Goal: Check status: Check status

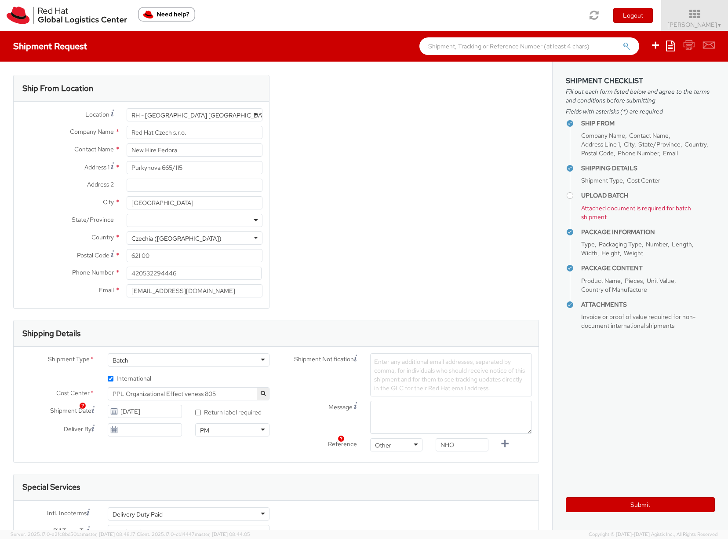
select select "805"
select select "OTHER"
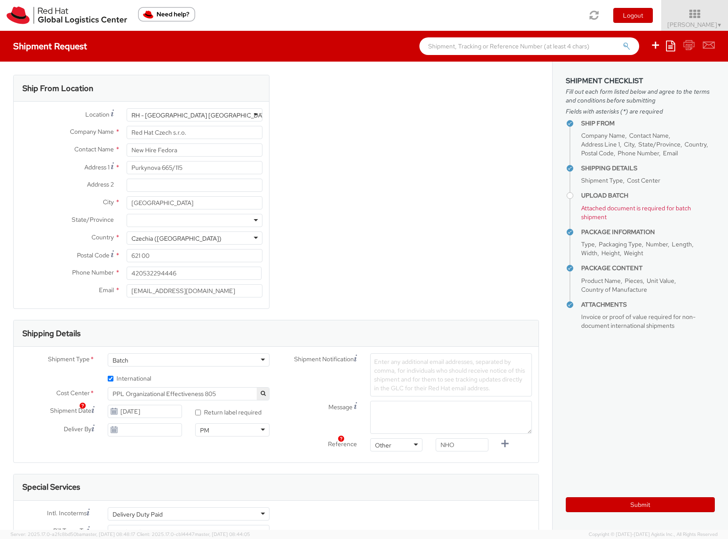
scroll to position [67, 0]
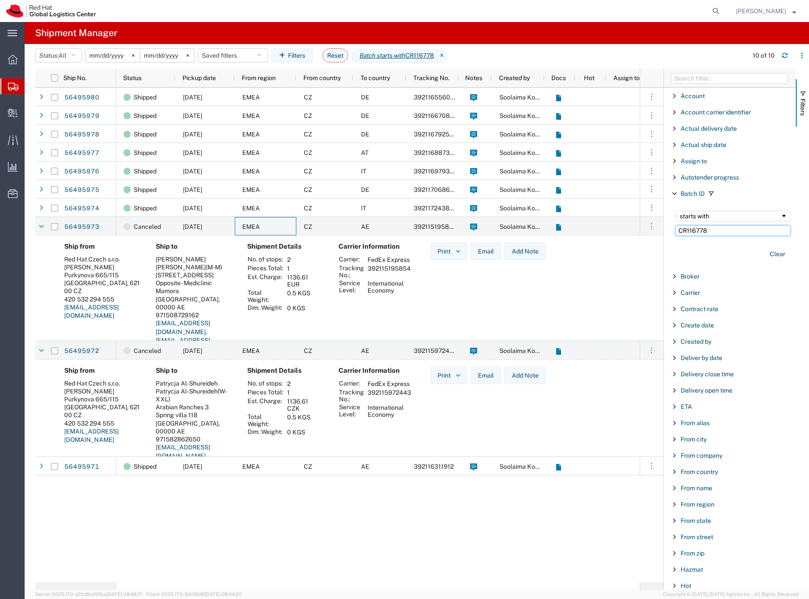
click at [693, 232] on input "CR116778" at bounding box center [733, 230] width 115 height 11
paste input "961"
type input "CR116961"
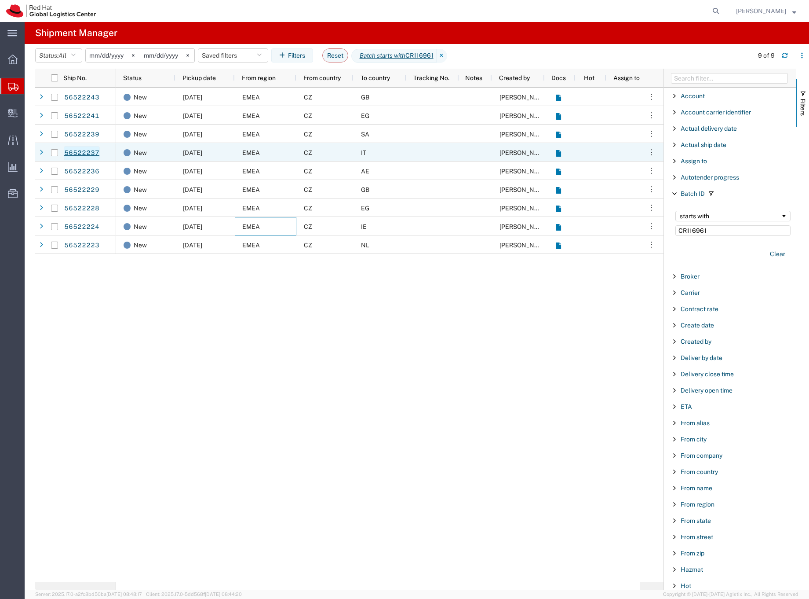
click at [89, 152] on link "56522237" at bounding box center [82, 153] width 36 height 14
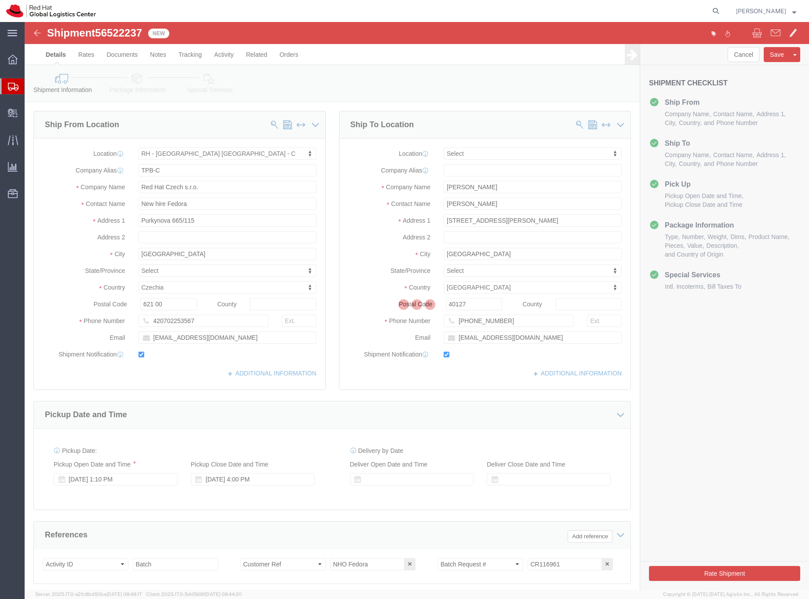
select select "38037"
select select
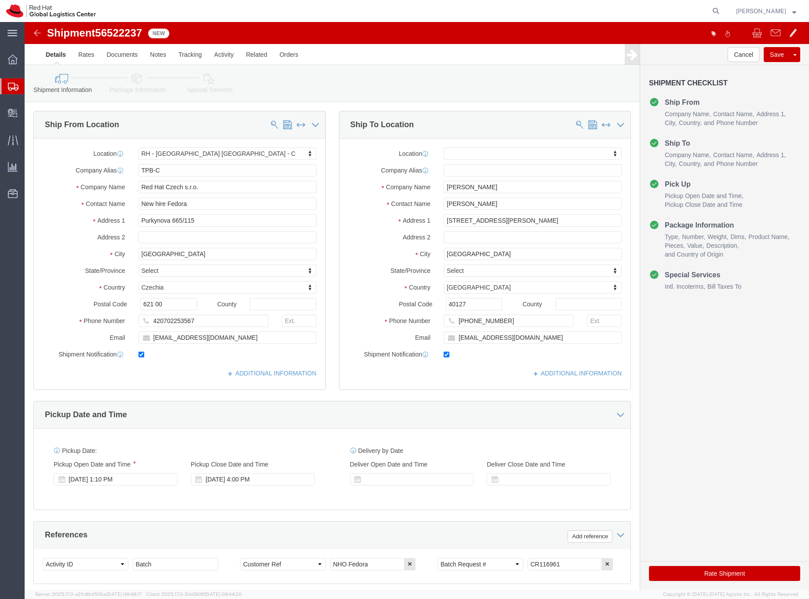
click icon
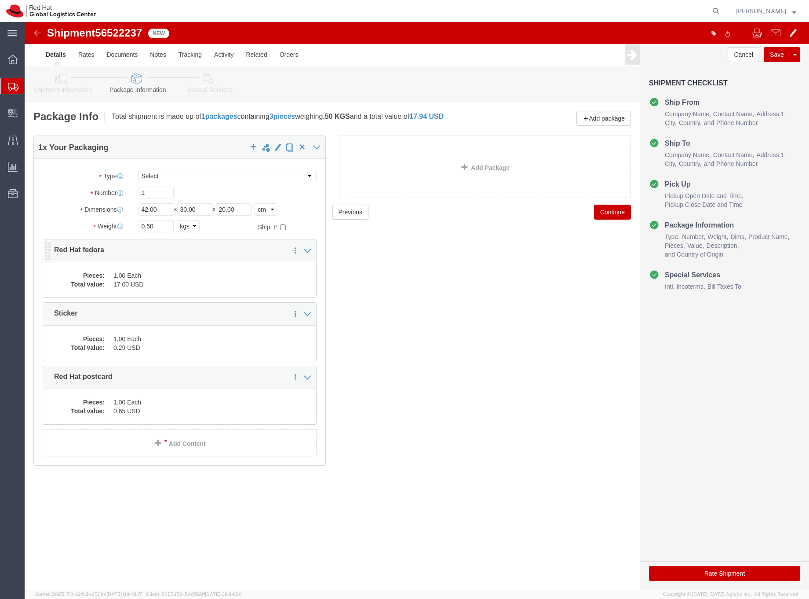
click dd "1.00 Each"
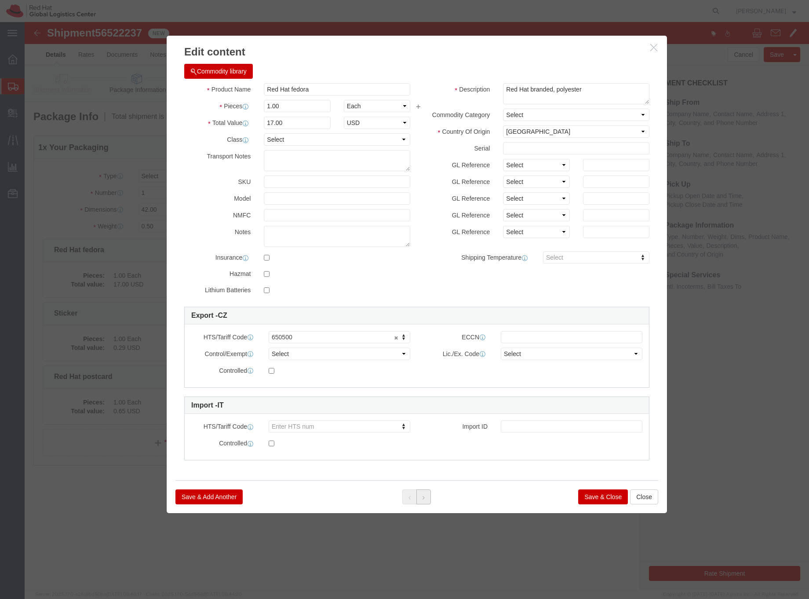
click button
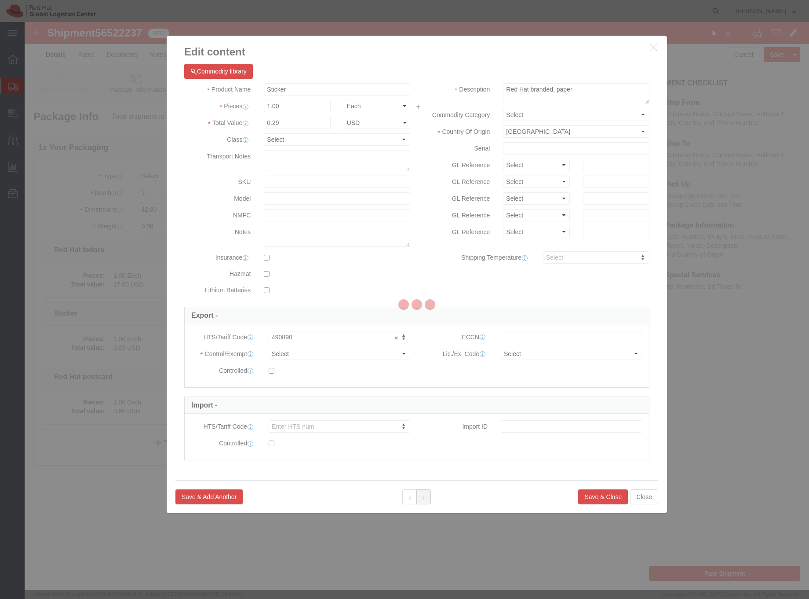
click button
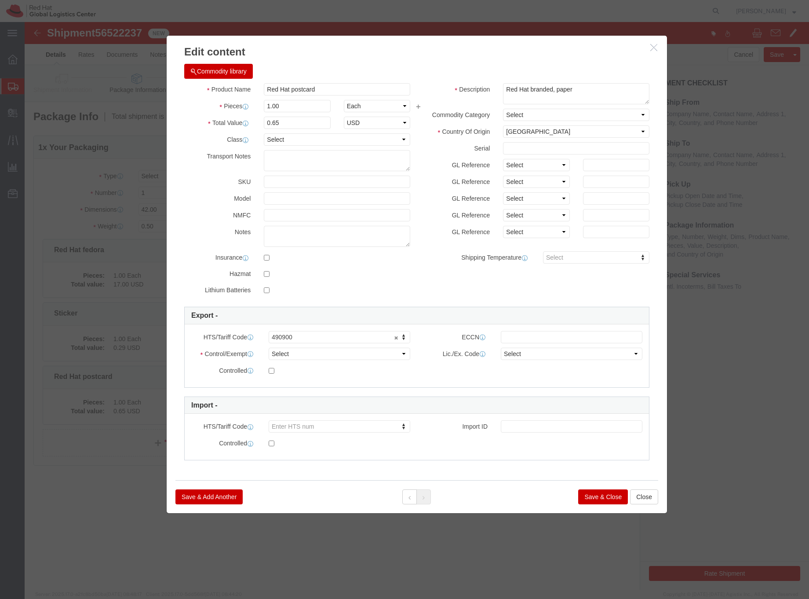
click button "Save & Close"
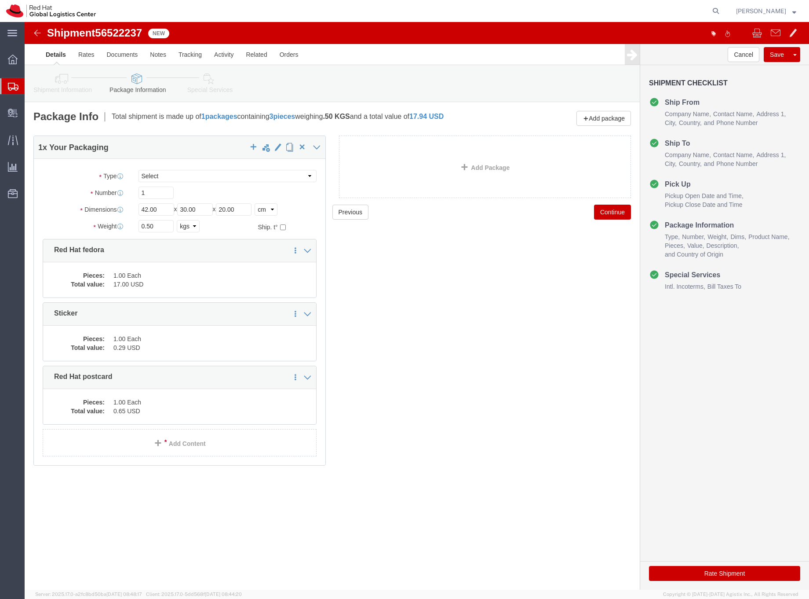
click icon
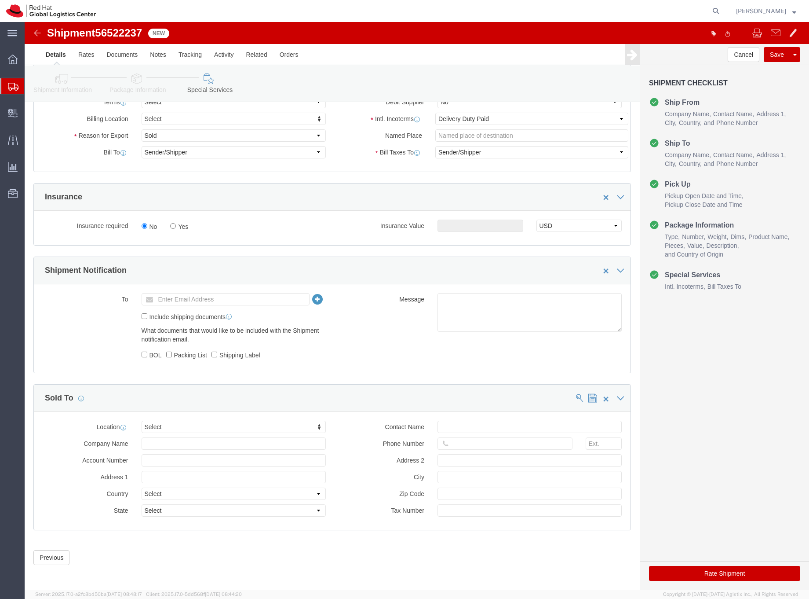
scroll to position [375, 0]
click button "Rate Shipment"
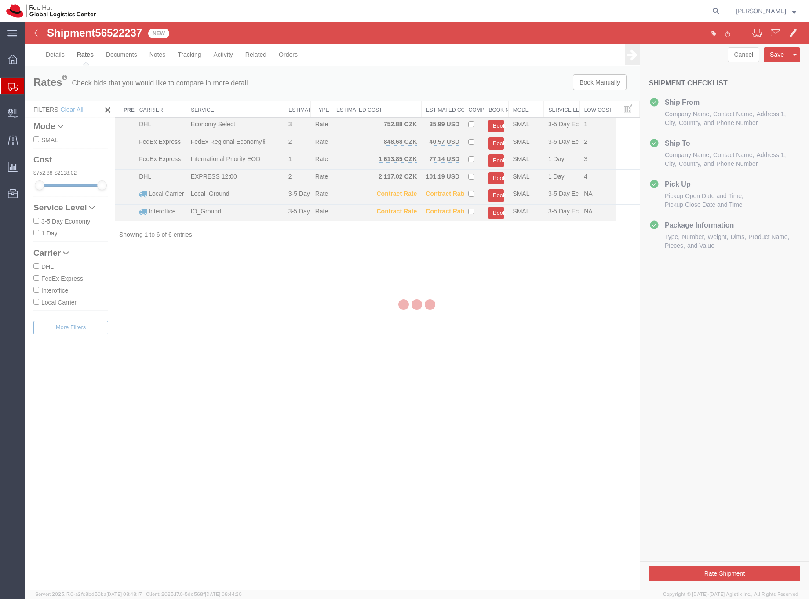
scroll to position [0, 0]
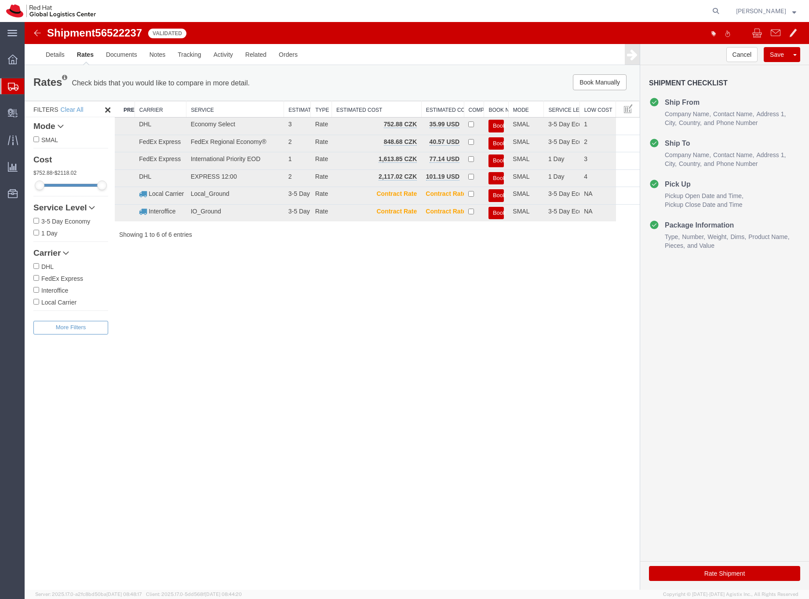
click at [14, 85] on icon at bounding box center [13, 87] width 11 height 8
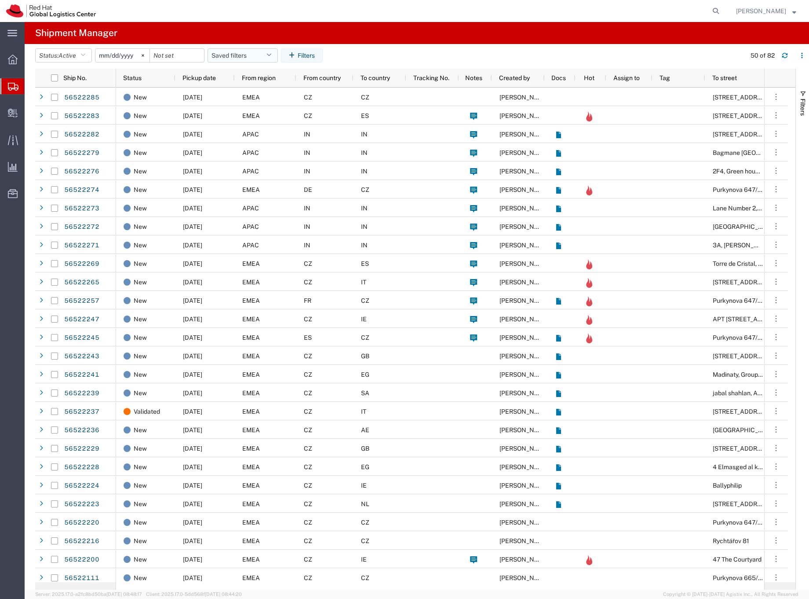
click at [219, 55] on button "Saved filters" at bounding box center [243, 55] width 70 height 14
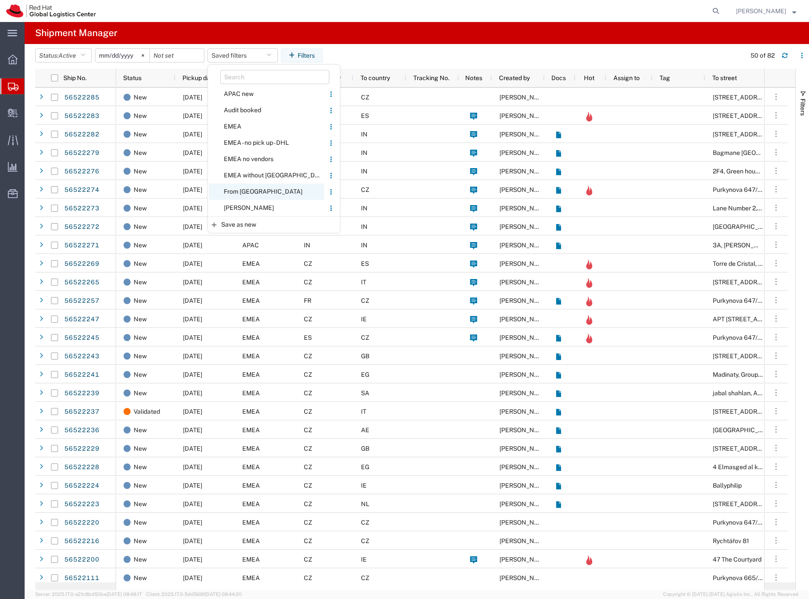
click at [240, 189] on span "From [GEOGRAPHIC_DATA]" at bounding box center [266, 191] width 115 height 16
type input "[DATE]"
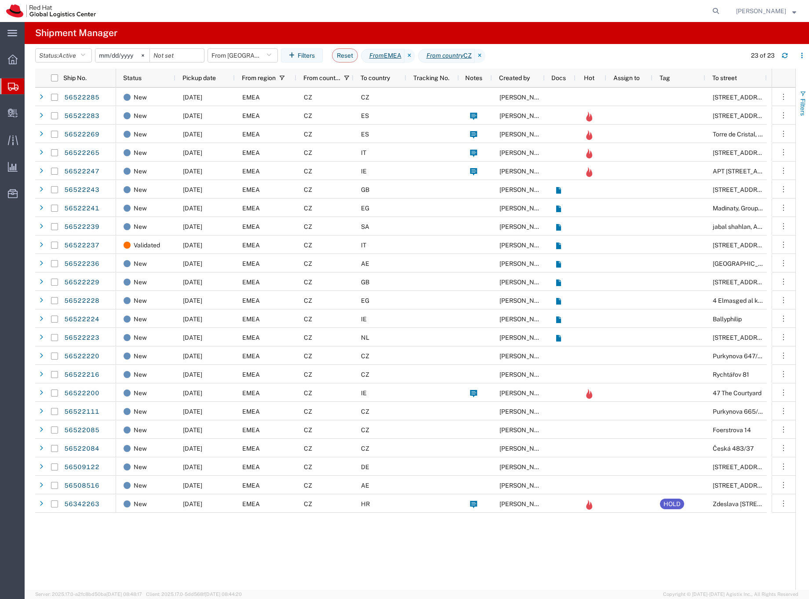
click at [805, 104] on span "Filters" at bounding box center [803, 107] width 7 height 17
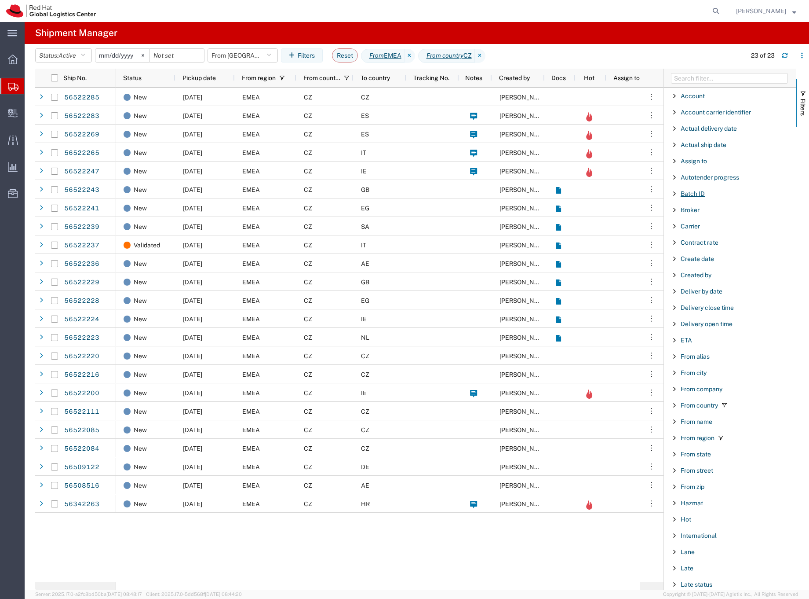
click at [694, 191] on span "Batch ID" at bounding box center [693, 193] width 24 height 7
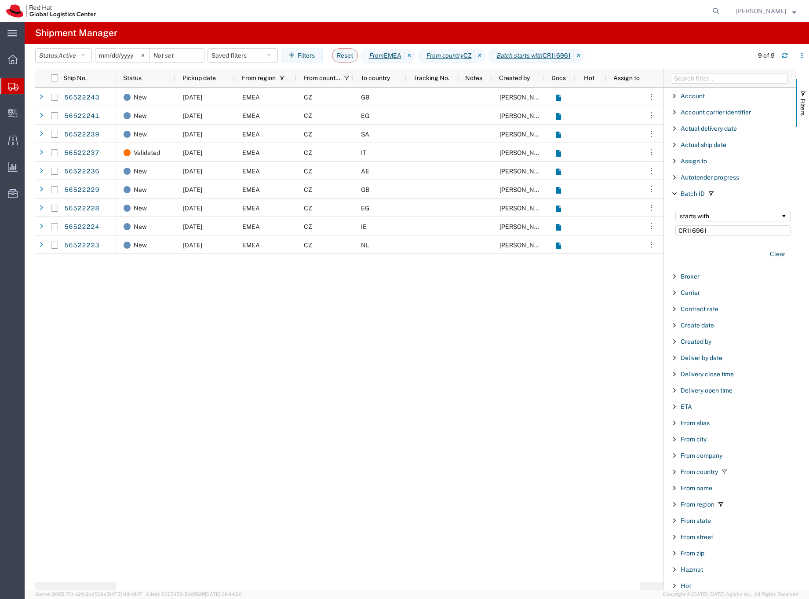
type input "CR116961"
